Goal: Check status: Check status

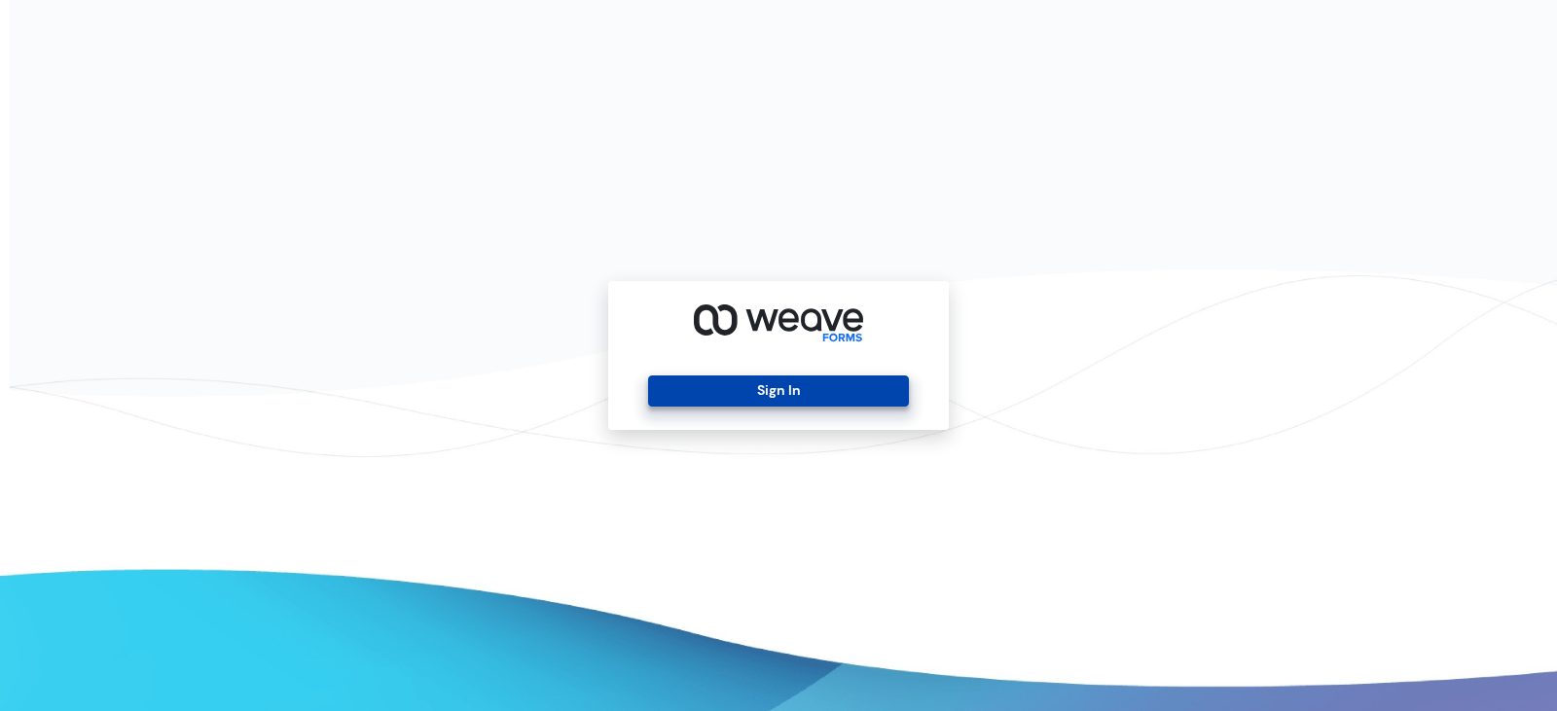
click at [820, 384] on button "Sign In" at bounding box center [778, 391] width 260 height 31
